Goal: Check status: Check status

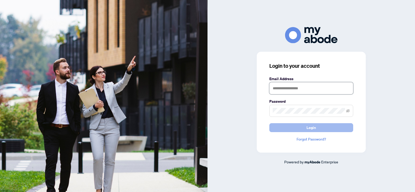
type input "**********"
click at [325, 128] on button "Login" at bounding box center [311, 127] width 84 height 9
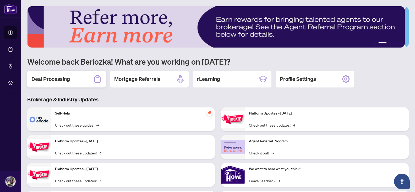
click at [69, 84] on div "Deal Processing" at bounding box center [66, 78] width 79 height 17
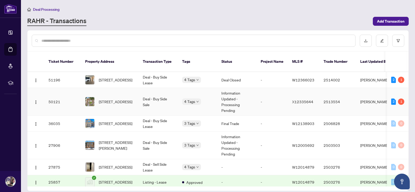
click at [69, 88] on td "50121" at bounding box center [62, 102] width 37 height 28
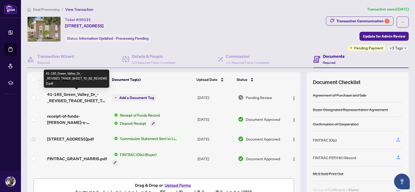
click at [72, 95] on span "41-165_Green_Valley_Dr_-_REVISED_TRADE_SHEET_TO_BE_REVIEWED.pdf" at bounding box center [77, 97] width 61 height 13
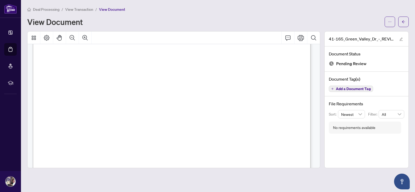
scroll to position [222, 0]
click at [241, 134] on div "DigiSign Verified - 45a53648-ffea-4ec9-93fa-aca8fbdb3bc1 Beriozka [PERSON_NAME]" at bounding box center [274, 139] width 482 height 624
